Goal: Navigation & Orientation: Understand site structure

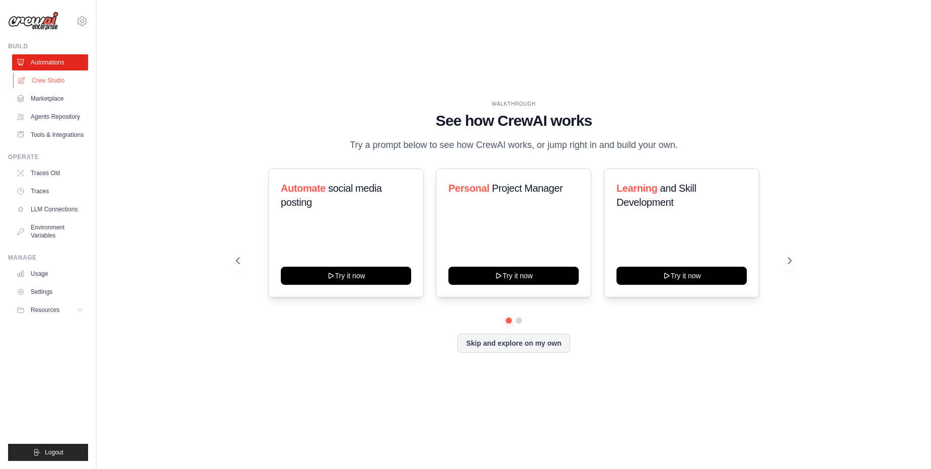
click at [59, 80] on link "Crew Studio" at bounding box center [51, 80] width 76 height 16
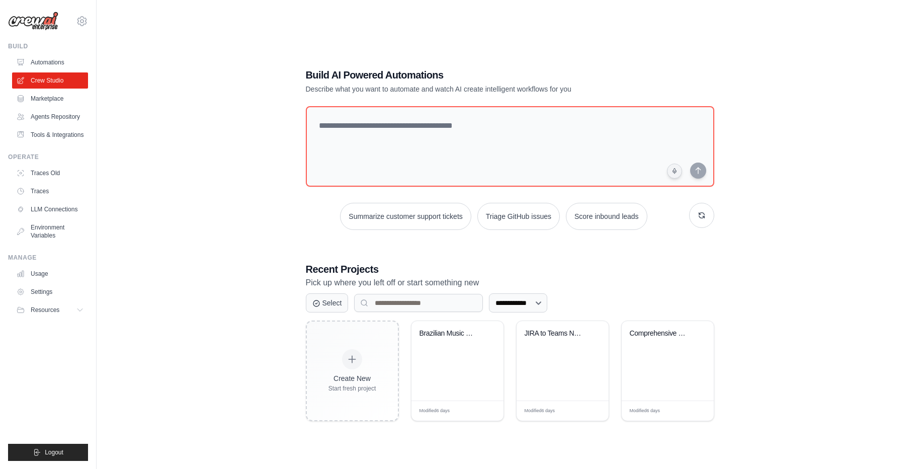
scroll to position [20, 0]
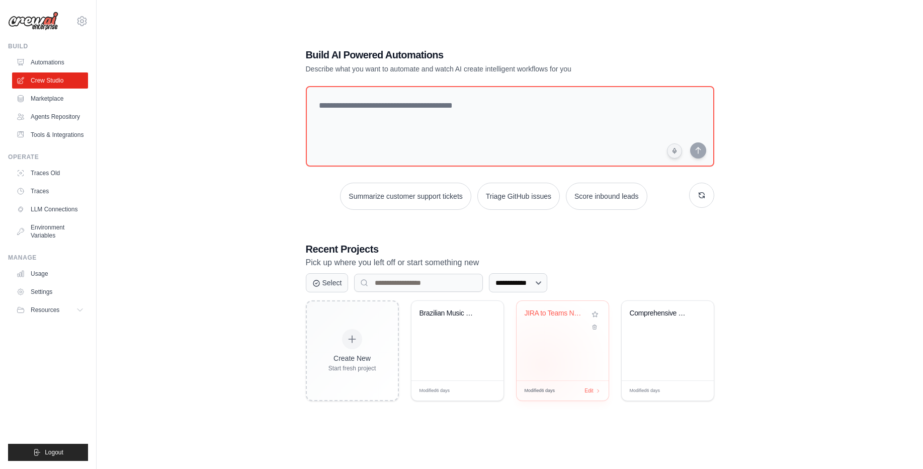
click at [542, 365] on div "JIRA to Teams Notification System" at bounding box center [563, 340] width 92 height 79
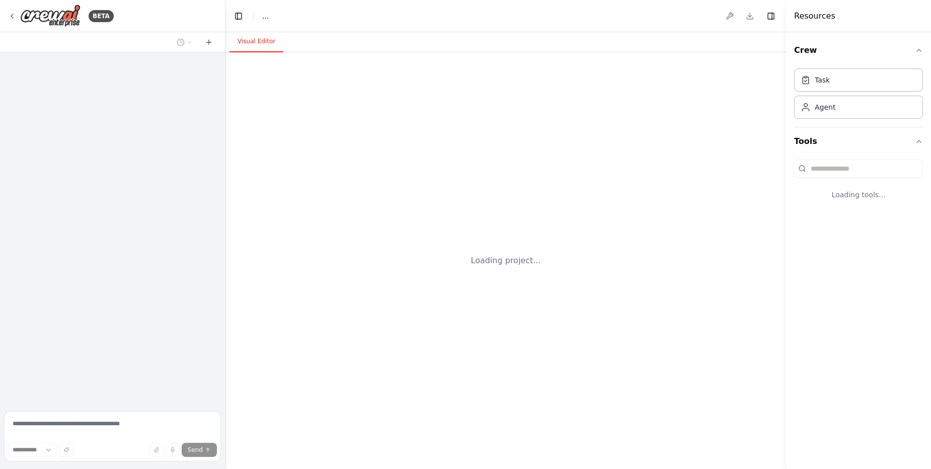
select select "****"
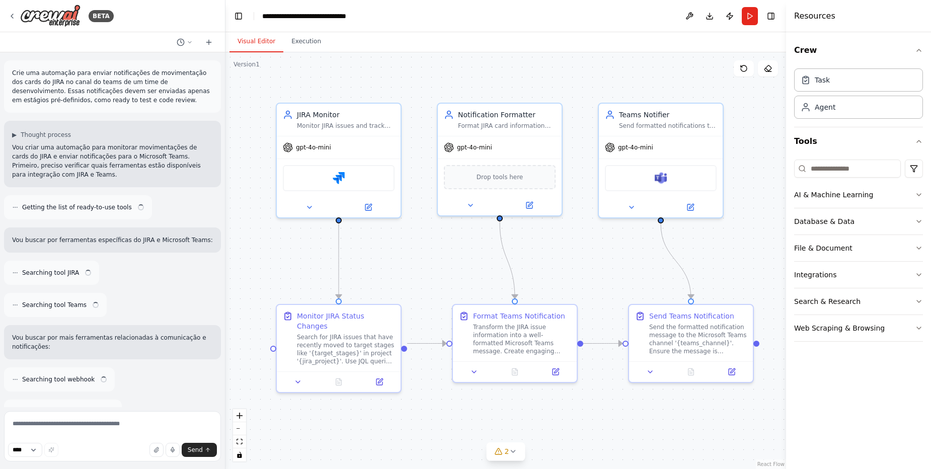
scroll to position [940, 0]
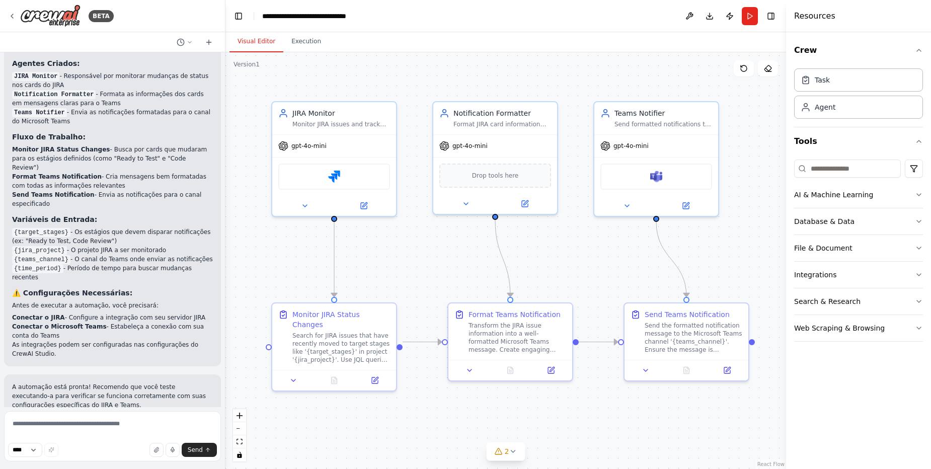
click at [532, 259] on div ".deletable-edge-delete-btn { width: 20px; height: 20px; border: 0px solid #ffff…" at bounding box center [505, 260] width 560 height 416
click at [308, 39] on button "Execution" at bounding box center [306, 41] width 46 height 21
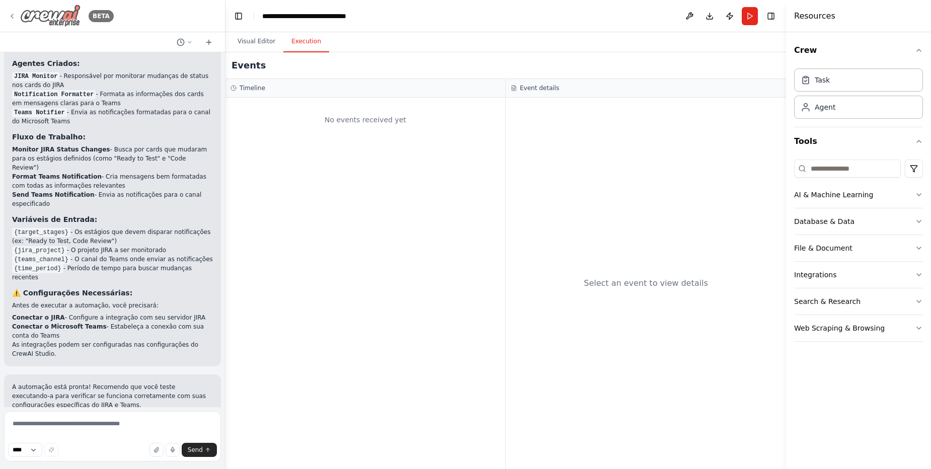
click at [45, 13] on img at bounding box center [50, 16] width 60 height 23
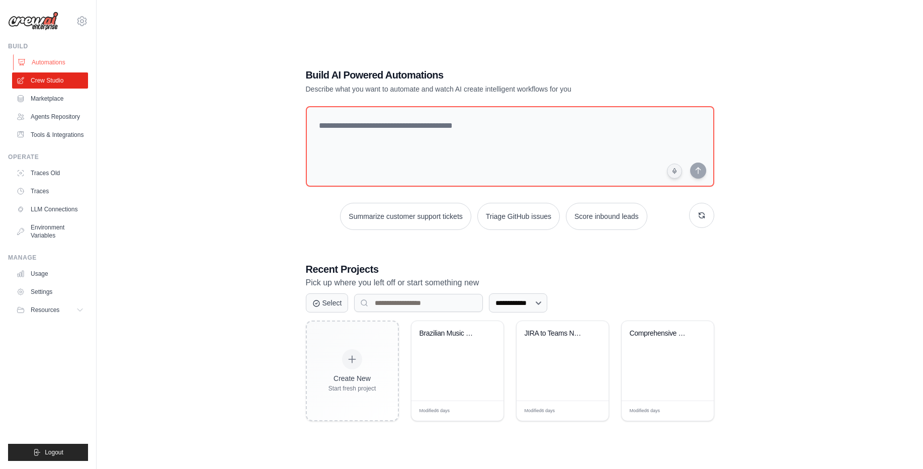
click at [52, 56] on link "Automations" at bounding box center [51, 62] width 76 height 16
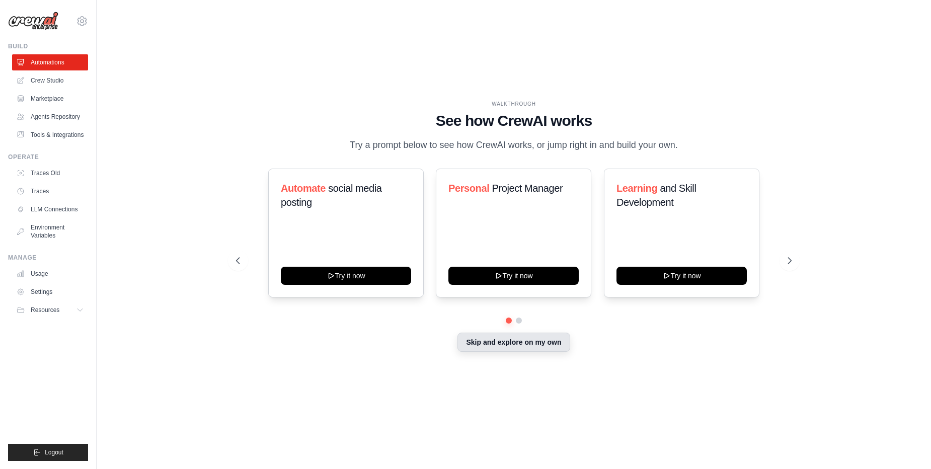
click at [492, 346] on button "Skip and explore on my own" at bounding box center [513, 341] width 112 height 19
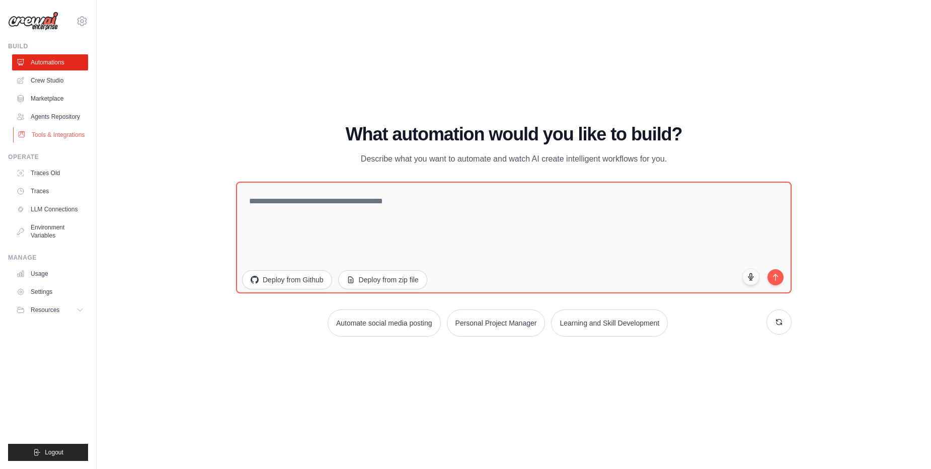
click at [64, 135] on link "Tools & Integrations" at bounding box center [51, 135] width 76 height 16
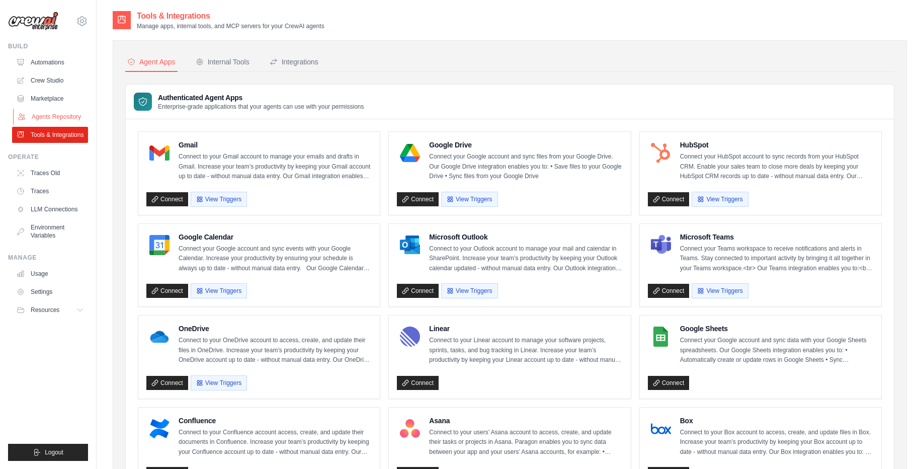
click at [65, 117] on link "Agents Repository" at bounding box center [51, 117] width 76 height 16
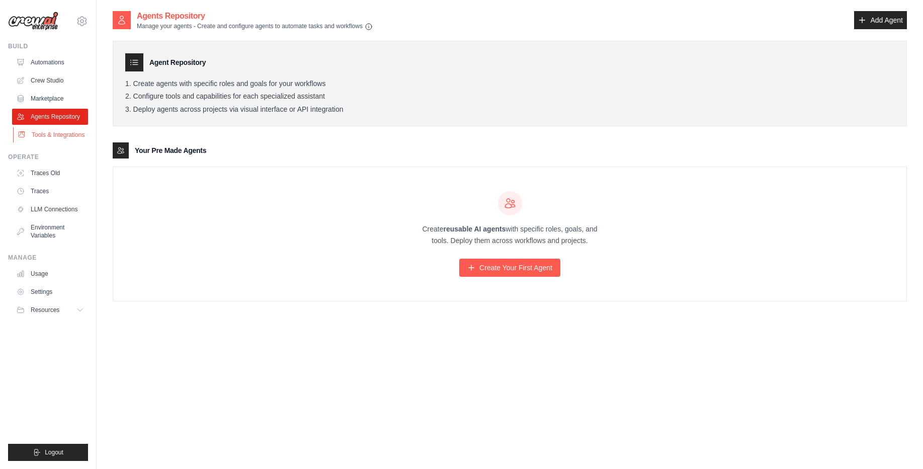
click at [59, 135] on link "Tools & Integrations" at bounding box center [51, 135] width 76 height 16
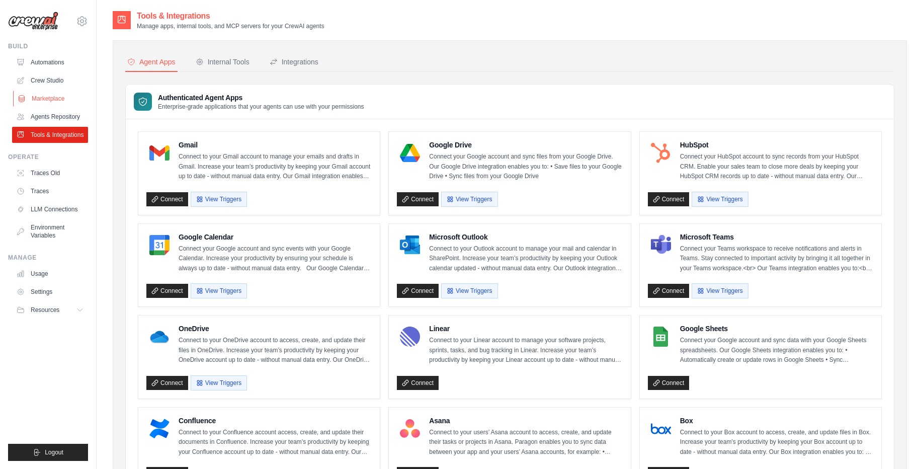
click at [34, 94] on link "Marketplace" at bounding box center [51, 99] width 76 height 16
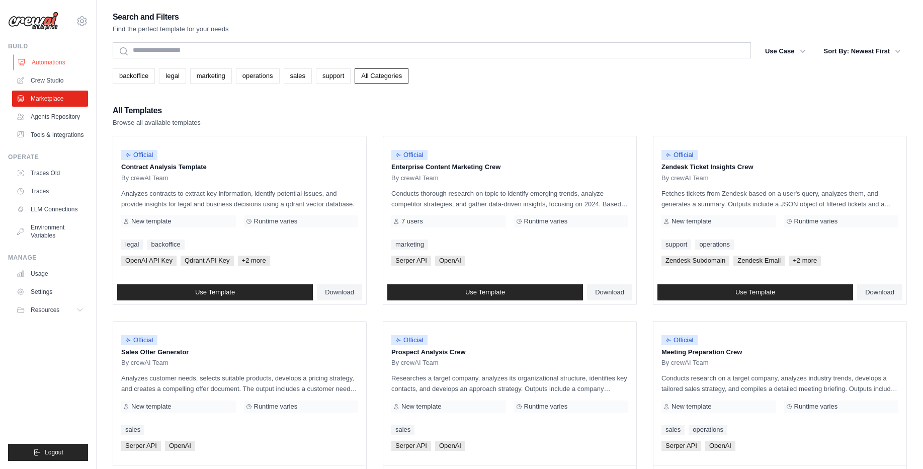
click at [41, 65] on link "Automations" at bounding box center [51, 62] width 76 height 16
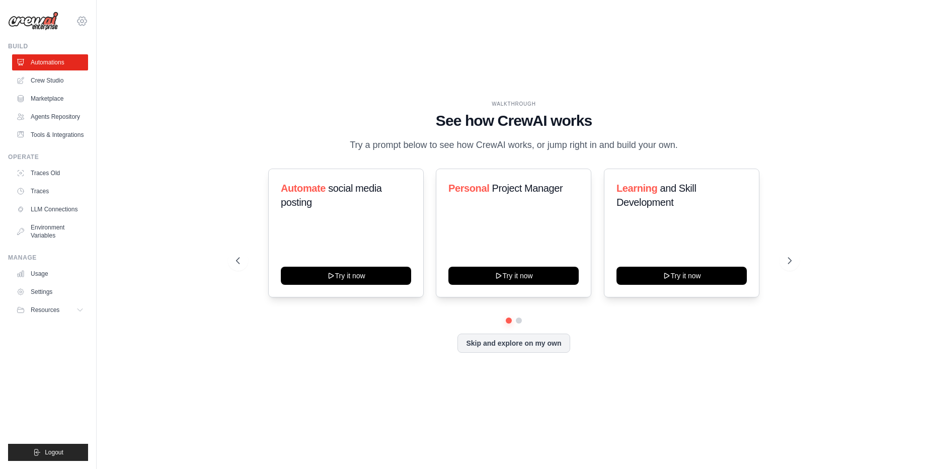
click at [77, 19] on icon at bounding box center [82, 21] width 12 height 12
click at [65, 86] on link "Crew Studio" at bounding box center [51, 80] width 76 height 16
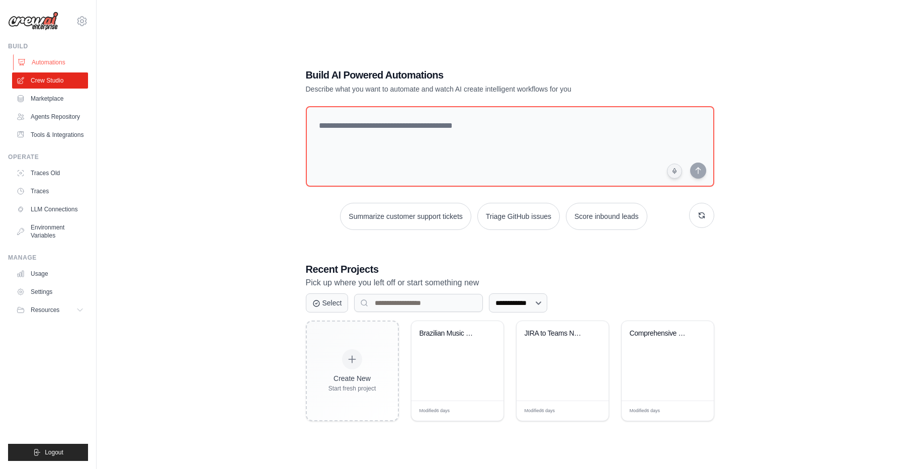
click at [68, 59] on link "Automations" at bounding box center [51, 62] width 76 height 16
